Goal: Task Accomplishment & Management: Complete application form

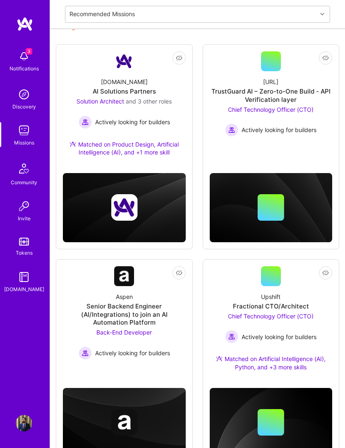
scroll to position [107, 0]
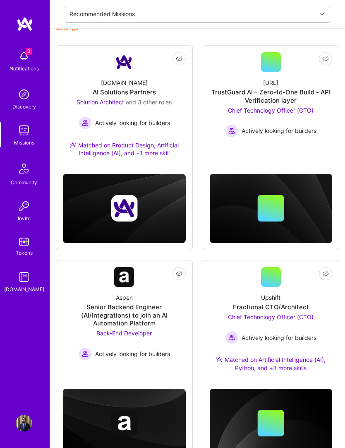
click at [295, 287] on div "Upshift Fractional CTO/Architect Chief Technology Officer (CTO) Actively lookin…" at bounding box center [271, 334] width 123 height 95
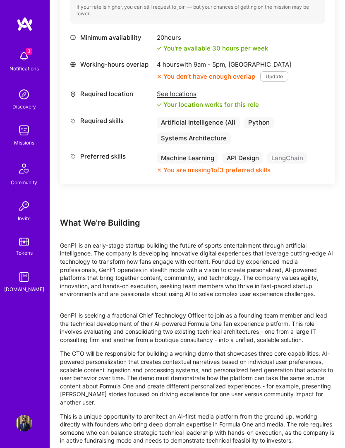
scroll to position [388, 0]
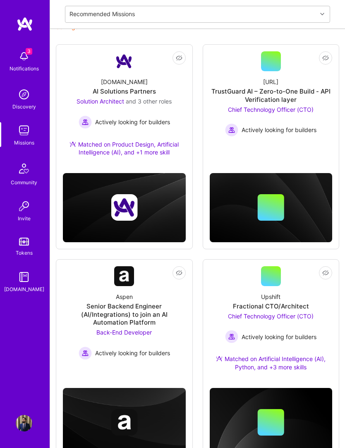
scroll to position [107, 0]
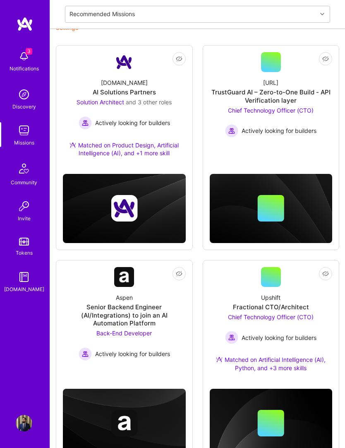
click at [78, 267] on link "Not Interested Aspen Senior Backend Engineer (AI/Integrations) to join an AI Au…" at bounding box center [124, 314] width 123 height 94
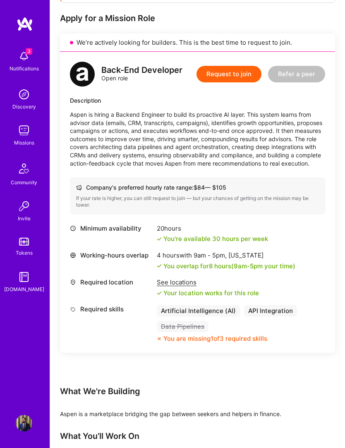
scroll to position [198, 0]
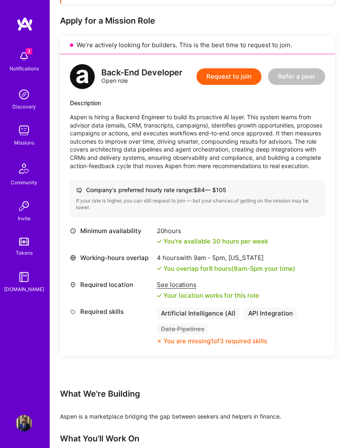
click at [243, 77] on button "Request to join" at bounding box center [229, 76] width 65 height 17
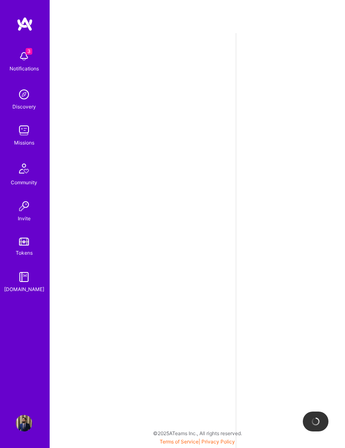
select select "US"
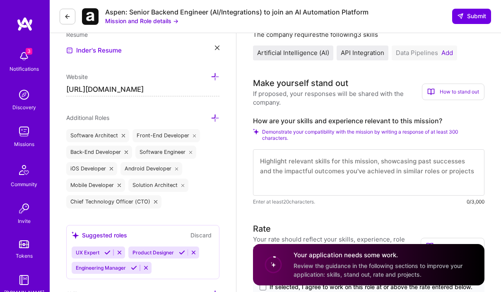
scroll to position [228, 0]
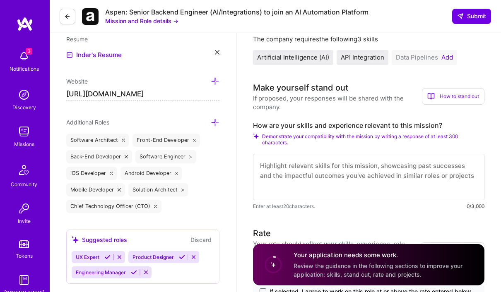
click at [345, 58] on button "Add" at bounding box center [447, 57] width 12 height 7
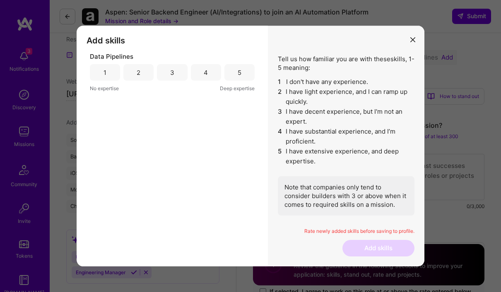
click at [243, 81] on div "5" at bounding box center [239, 72] width 30 height 17
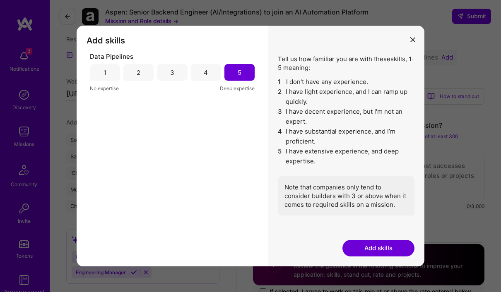
click at [345, 255] on button "Add skills" at bounding box center [378, 248] width 72 height 17
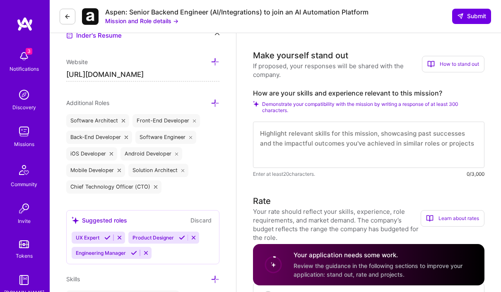
scroll to position [248, 0]
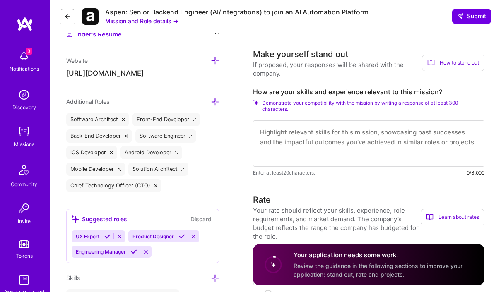
click at [345, 147] on textarea at bounding box center [368, 143] width 231 height 46
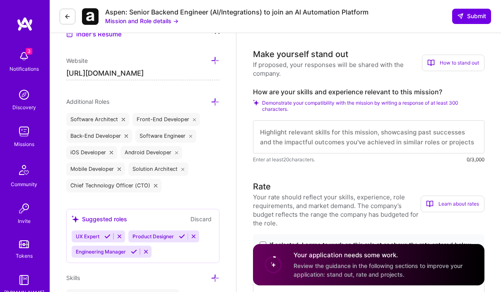
scroll to position [248, 0]
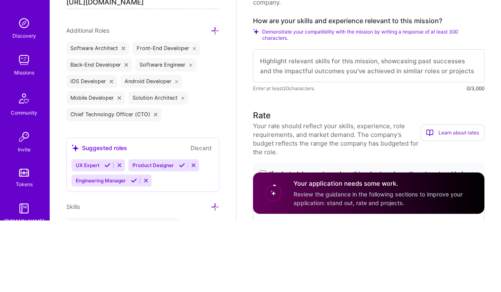
click at [345, 121] on textarea at bounding box center [368, 137] width 231 height 33
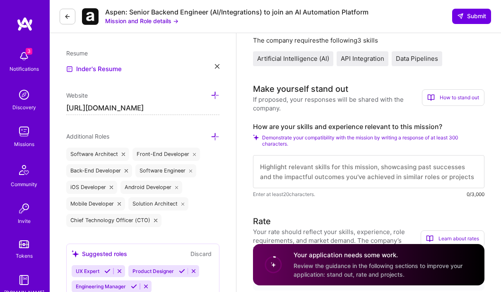
scroll to position [215, 0]
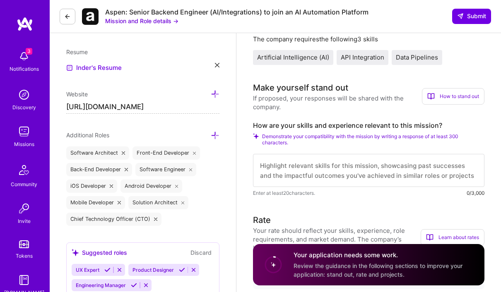
click at [345, 166] on textarea at bounding box center [368, 170] width 231 height 33
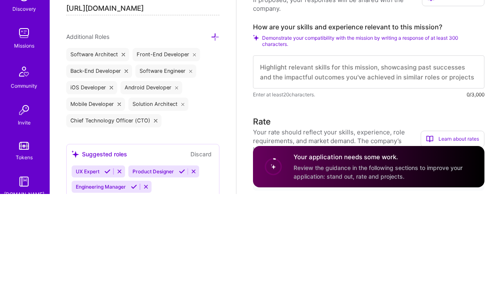
click at [345, 154] on textarea at bounding box center [368, 170] width 231 height 33
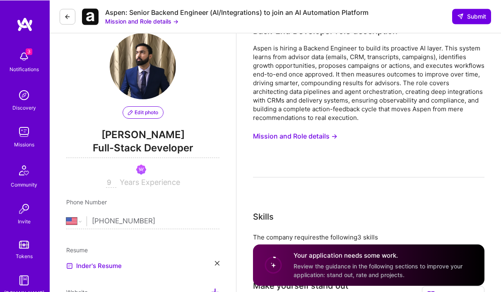
scroll to position [0, 0]
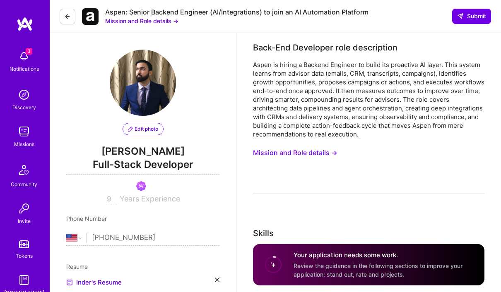
click at [69, 15] on icon at bounding box center [67, 16] width 7 height 7
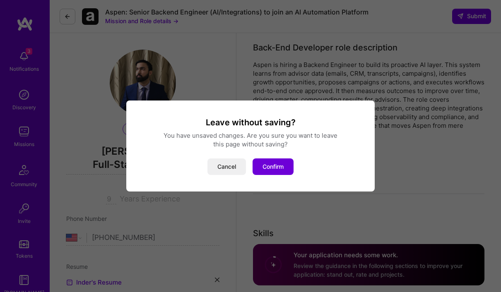
click at [275, 160] on button "Confirm" at bounding box center [273, 167] width 41 height 17
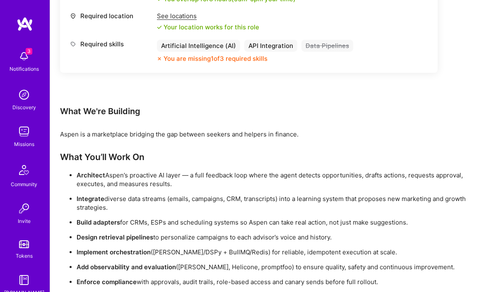
scroll to position [419, 0]
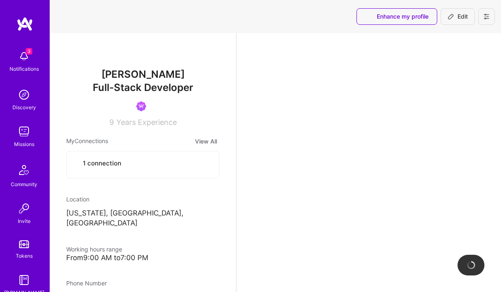
click at [23, 63] on img at bounding box center [24, 56] width 17 height 17
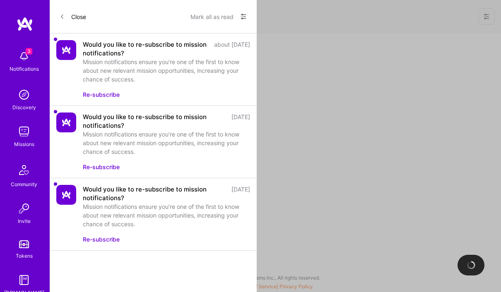
click at [227, 174] on div "Would you like to re-subscribe to mission notifications? [DATE] Mission notific…" at bounding box center [153, 142] width 207 height 72
select select "US"
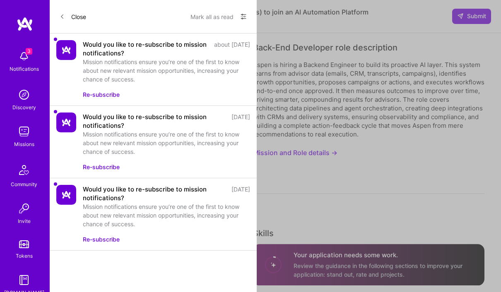
click at [25, 29] on img at bounding box center [25, 24] width 17 height 15
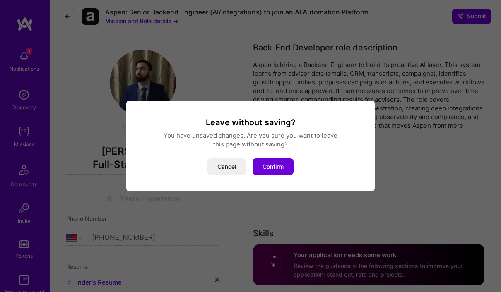
click at [25, 28] on div "Leave without saving? You have unsaved changes. Are you sure you want to leave …" at bounding box center [250, 146] width 501 height 292
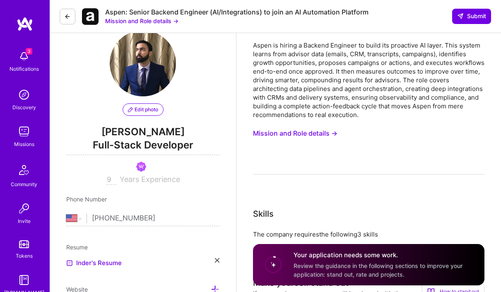
scroll to position [26, 0]
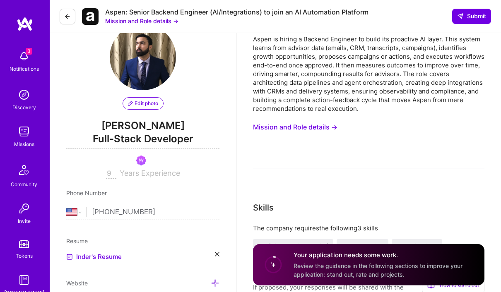
click at [20, 31] on img at bounding box center [25, 24] width 17 height 15
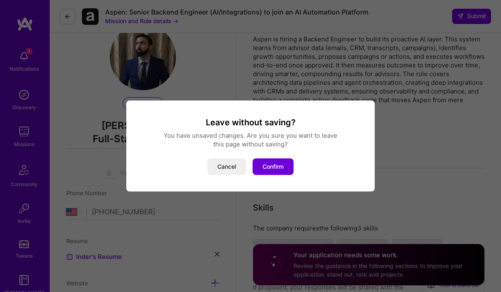
click at [277, 173] on button "Confirm" at bounding box center [273, 167] width 41 height 17
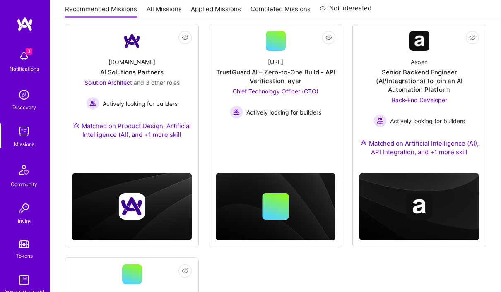
scroll to position [113, 0]
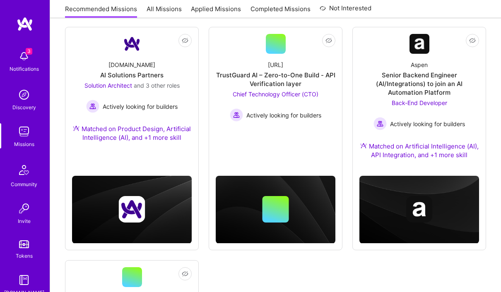
click at [345, 85] on div "Senior Backend Engineer (AI/Integrations) to join an AI Automation Platform" at bounding box center [419, 84] width 120 height 26
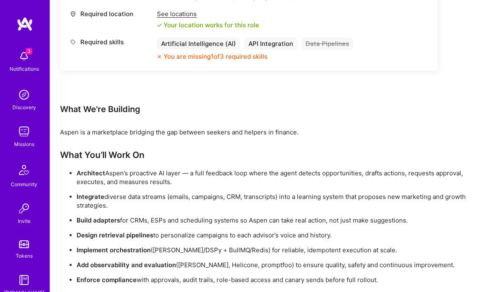
scroll to position [400, 0]
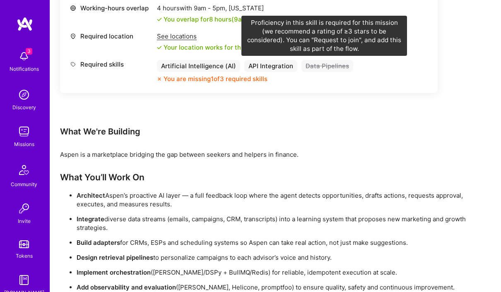
click at [330, 63] on div "Data Pipelines" at bounding box center [327, 66] width 52 height 12
click at [336, 66] on div "Data Pipelines" at bounding box center [327, 66] width 52 height 12
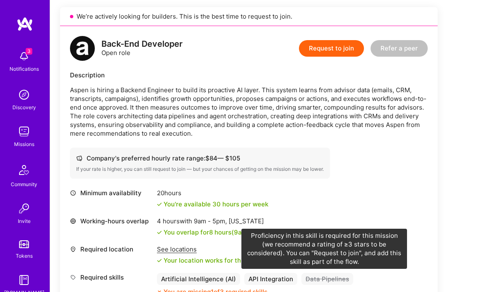
scroll to position [187, 0]
click at [345, 41] on button "Request to join" at bounding box center [331, 48] width 65 height 17
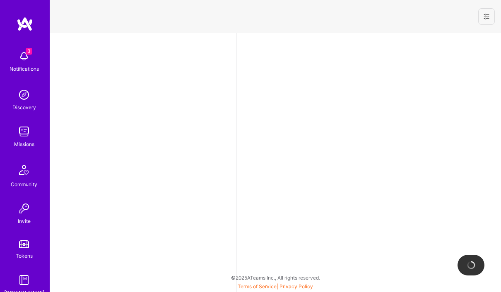
select select "US"
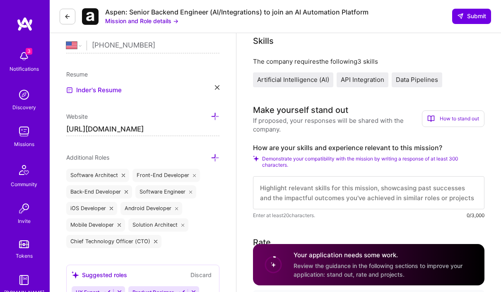
click at [345, 192] on textarea at bounding box center [368, 192] width 231 height 33
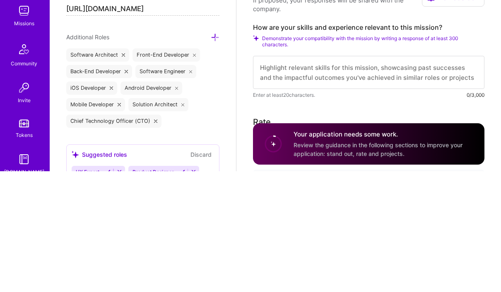
click at [345, 177] on textarea at bounding box center [368, 193] width 231 height 33
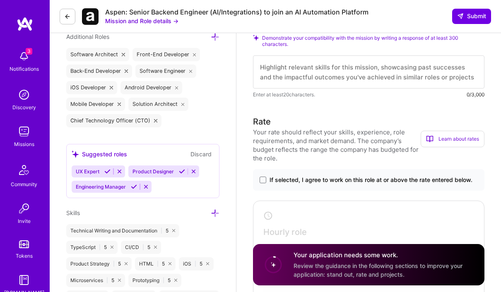
scroll to position [115, 0]
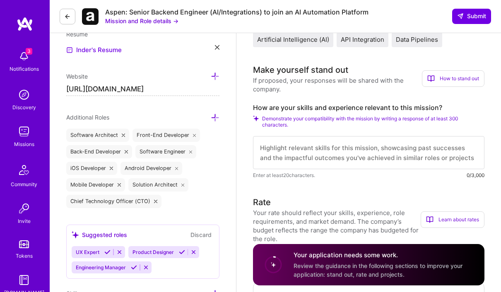
click at [345, 142] on textarea at bounding box center [368, 152] width 231 height 33
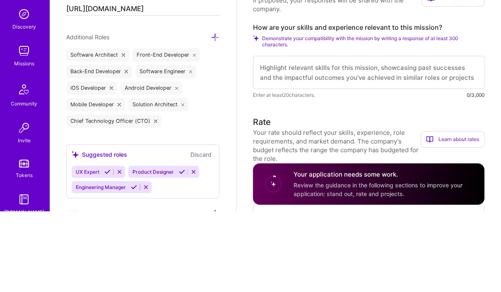
click at [345, 137] on textarea at bounding box center [368, 153] width 231 height 33
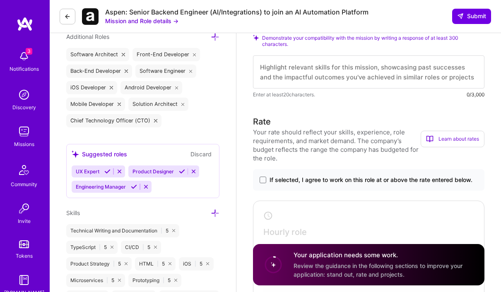
click at [345, 65] on textarea at bounding box center [368, 71] width 231 height 33
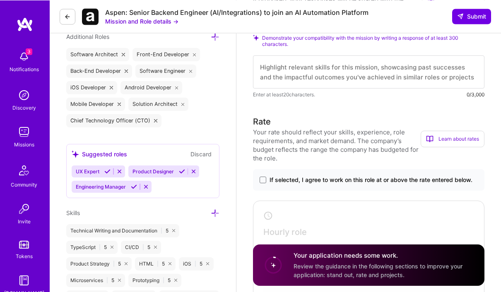
click at [345, 64] on textarea at bounding box center [368, 71] width 231 height 33
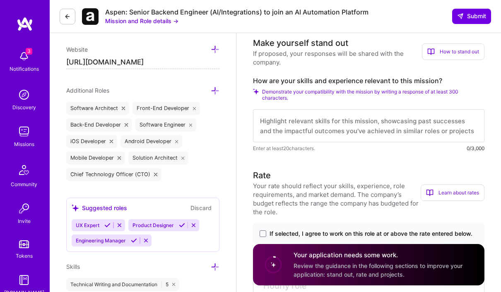
click at [345, 120] on textarea at bounding box center [368, 125] width 231 height 33
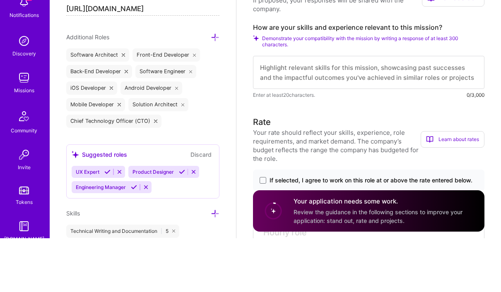
click at [345, 110] on textarea at bounding box center [368, 126] width 231 height 33
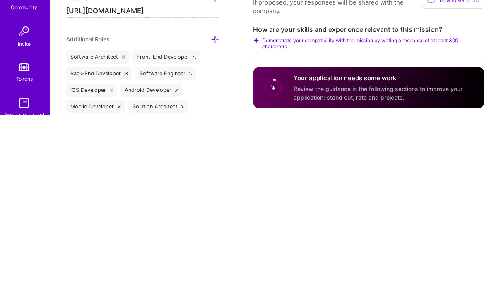
scroll to position [142, 0]
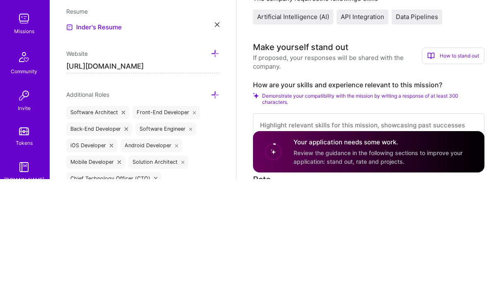
click at [345, 226] on textarea at bounding box center [368, 242] width 231 height 33
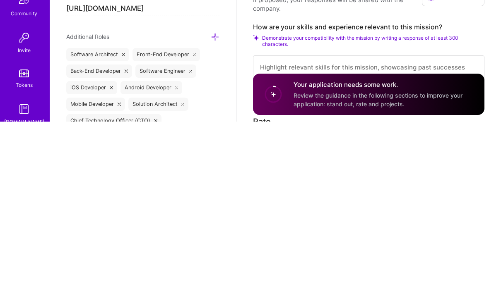
click at [345, 226] on textarea at bounding box center [368, 242] width 231 height 33
click at [282, 226] on textarea at bounding box center [368, 242] width 231 height 33
click at [283, 226] on textarea at bounding box center [368, 242] width 231 height 33
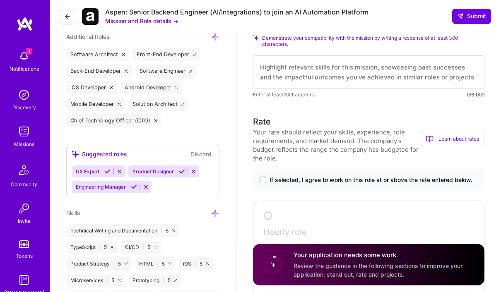
click at [345, 72] on textarea at bounding box center [368, 71] width 231 height 33
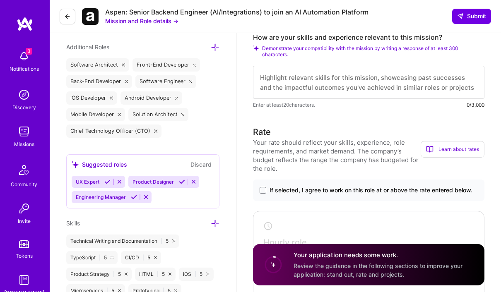
scroll to position [284, 0]
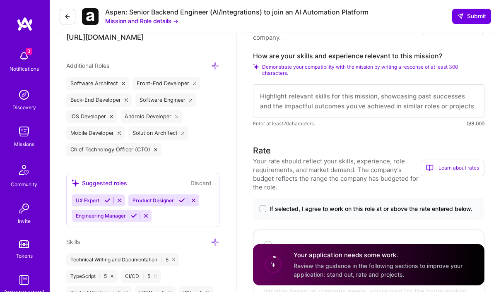
click at [345, 92] on textarea at bounding box center [368, 100] width 231 height 33
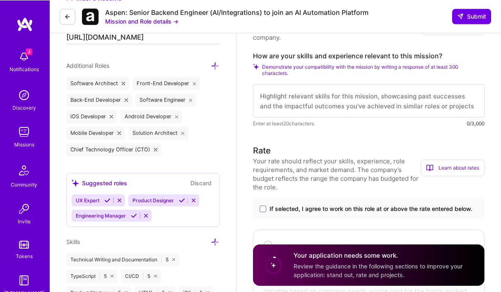
click at [345, 99] on textarea at bounding box center [368, 100] width 231 height 33
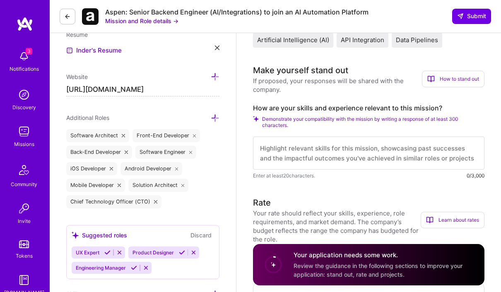
scroll to position [241, 0]
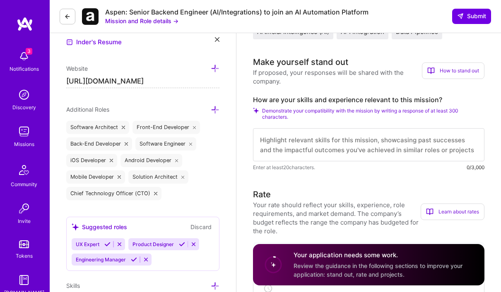
click at [345, 140] on textarea at bounding box center [368, 144] width 231 height 33
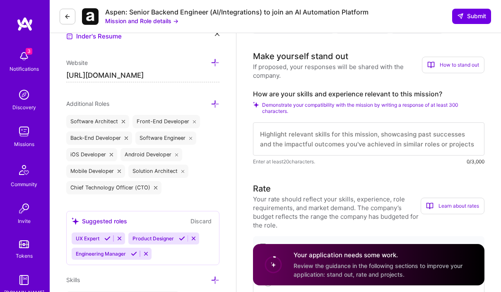
scroll to position [244, 0]
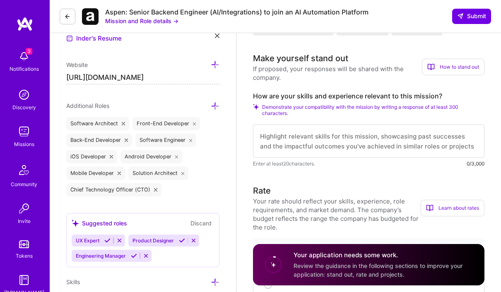
click at [345, 136] on textarea at bounding box center [368, 141] width 231 height 33
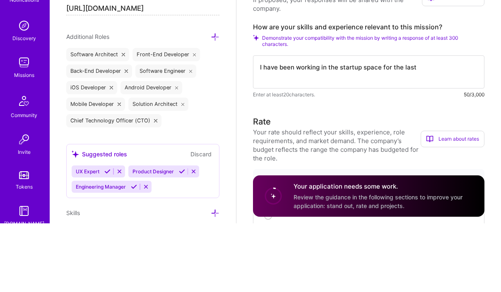
type textarea "I have been working in the startup space for the last"
